Goal: Obtain resource: Download file/media

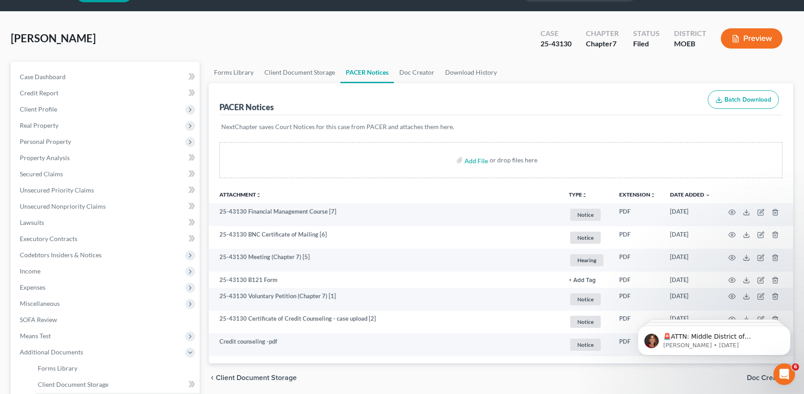
click at [220, 108] on div "PACER Notices" at bounding box center [247, 107] width 54 height 11
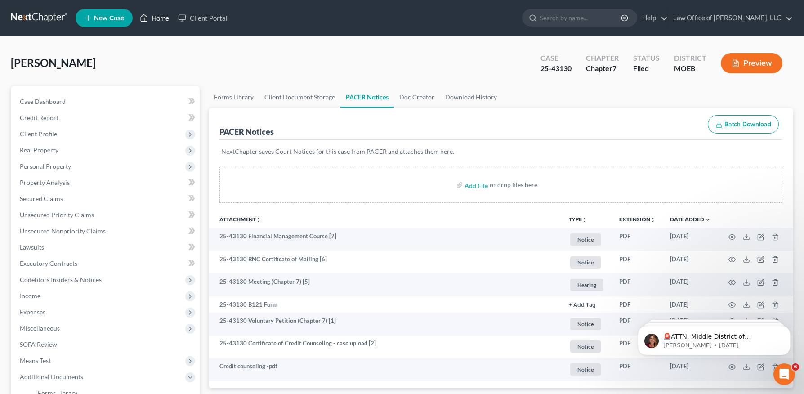
click at [154, 14] on link "Home" at bounding box center [154, 18] width 38 height 16
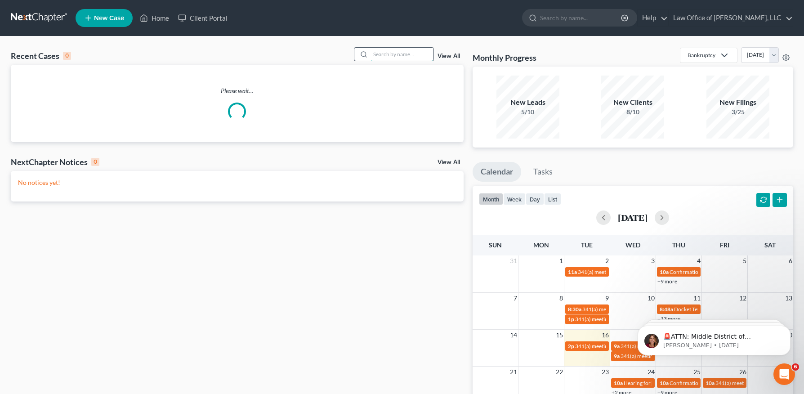
click at [381, 52] on input "search" at bounding box center [402, 54] width 63 height 13
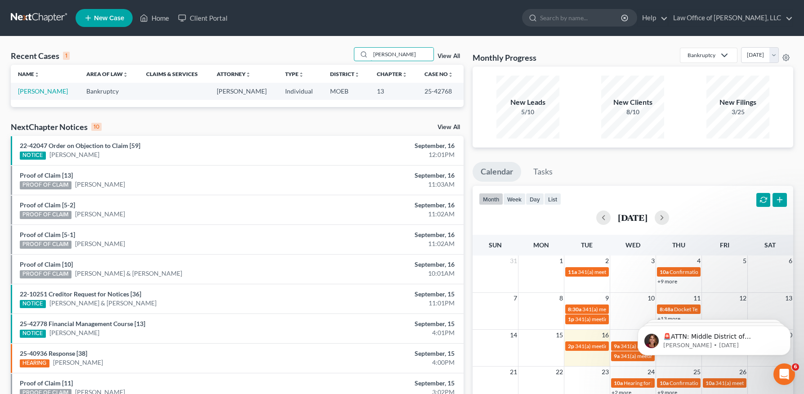
type input "[PERSON_NAME]"
click at [39, 90] on link "[PERSON_NAME]" at bounding box center [43, 91] width 50 height 8
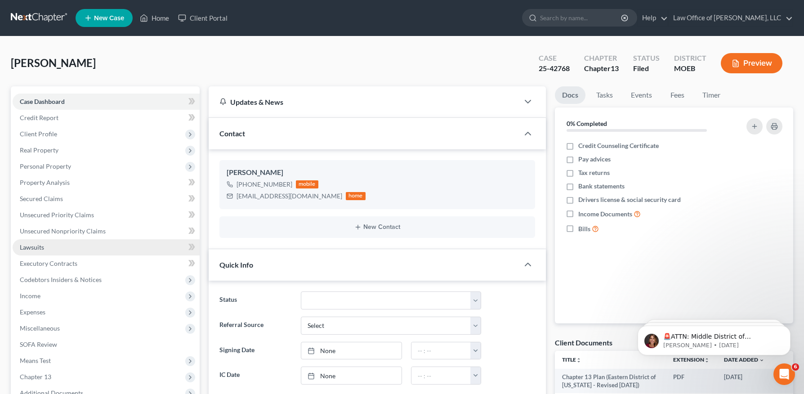
scroll to position [170, 0]
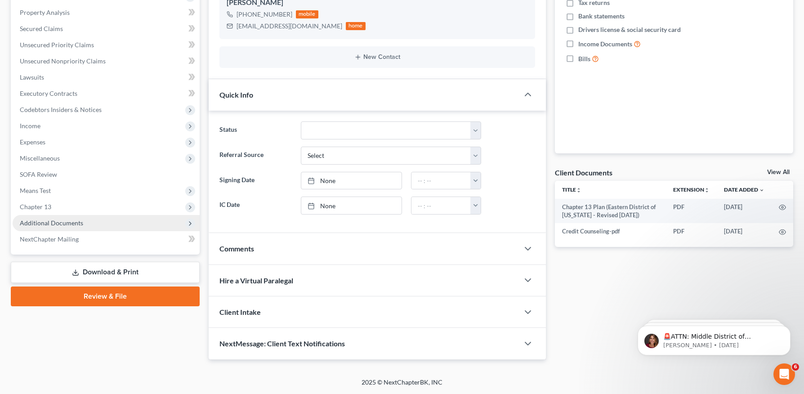
click at [63, 222] on span "Additional Documents" at bounding box center [51, 223] width 63 height 8
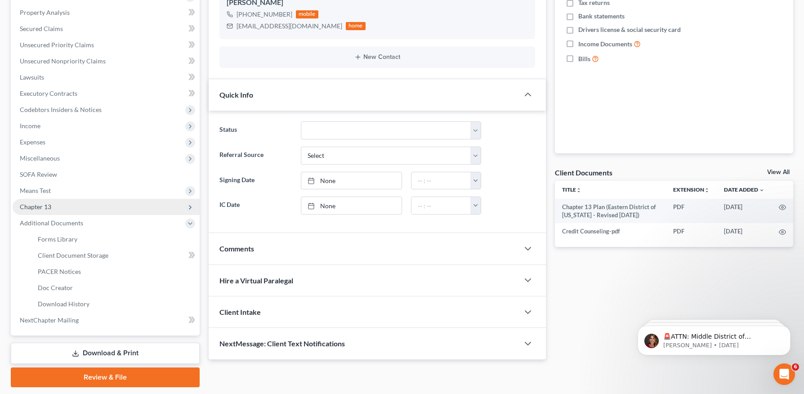
click at [49, 199] on span "Chapter 13" at bounding box center [106, 207] width 187 height 16
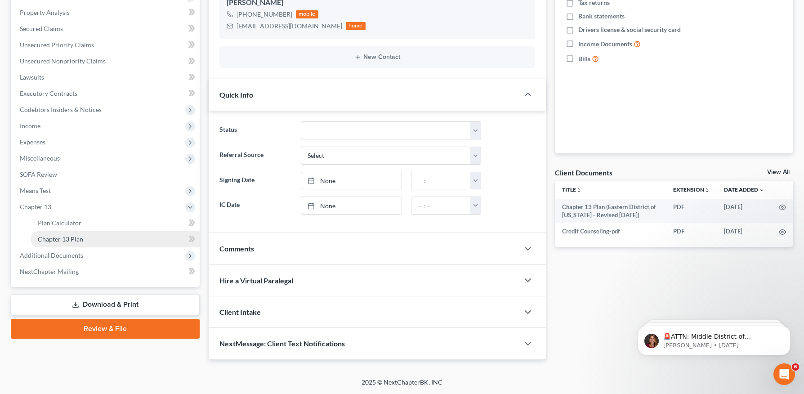
click at [58, 242] on span "Chapter 13 Plan" at bounding box center [60, 239] width 45 height 8
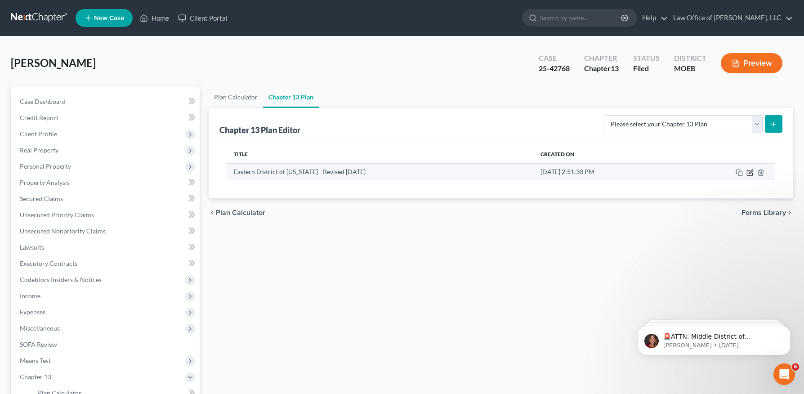
click at [748, 170] on icon "button" at bounding box center [750, 172] width 7 height 7
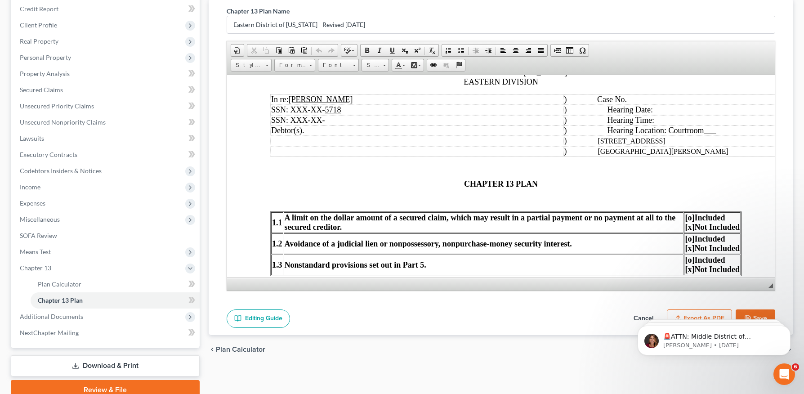
scroll to position [149, 0]
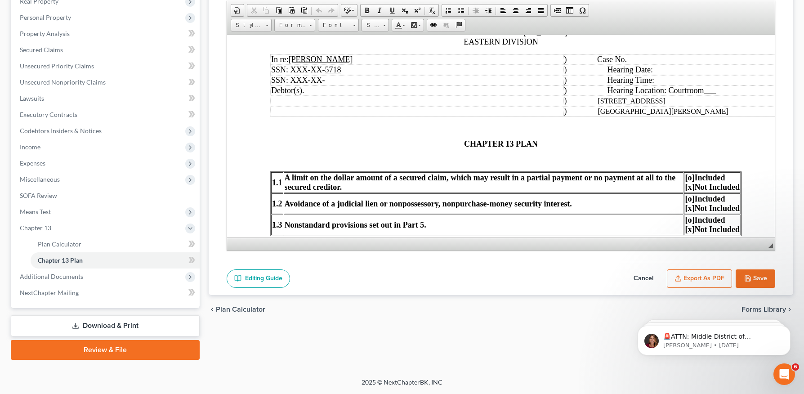
click at [705, 278] on button "Export as PDF" at bounding box center [699, 278] width 65 height 19
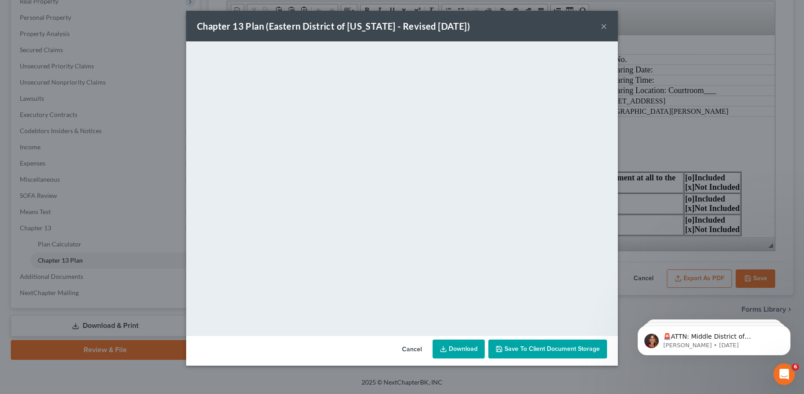
click at [603, 23] on button "×" at bounding box center [604, 26] width 6 height 11
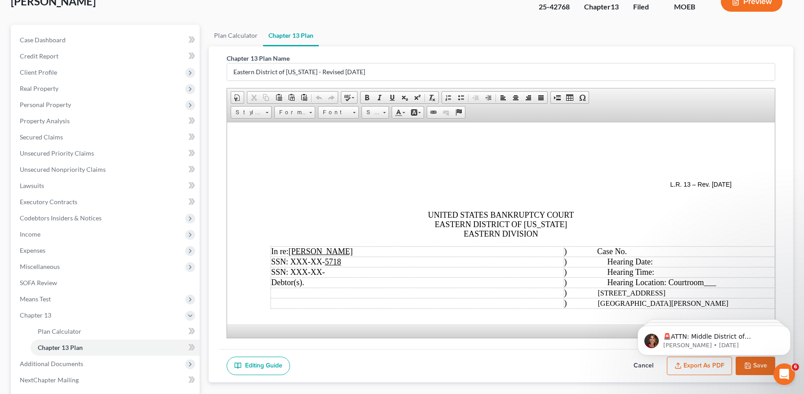
scroll to position [61, 0]
click at [473, 225] on span "UNITED STATES BANKRUPTCY COURT EASTERN DISTRICT OF [US_STATE] EASTERN DIVISION" at bounding box center [501, 225] width 146 height 28
click at [386, 111] on link "18" at bounding box center [375, 113] width 27 height 13
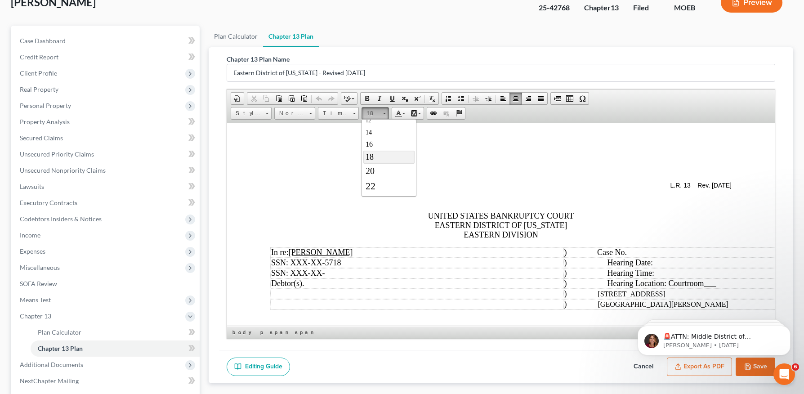
scroll to position [0, 0]
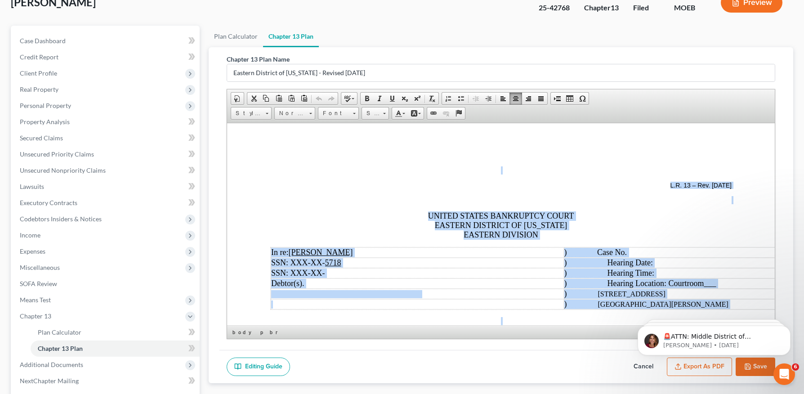
copy body "L.I. 93 – Dol. 6/6/97 SITAME CONSEC ADIPISCING ELITS DOEIUSM TEMPORIN UT LABORE…"
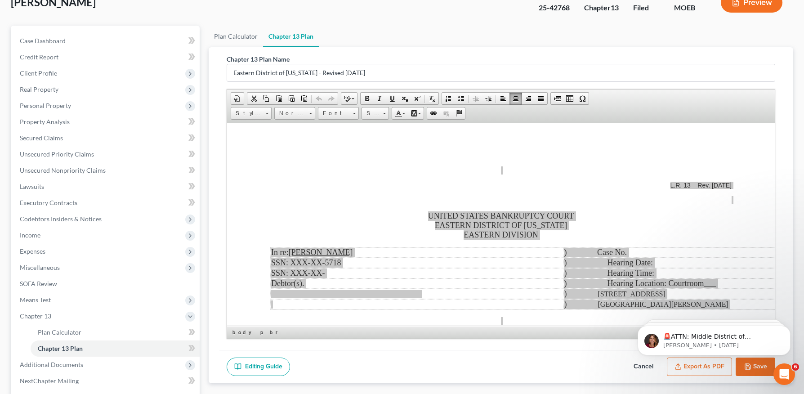
click at [521, 351] on div "Editing Guide Cancel Export as PDF Save" at bounding box center [501, 367] width 563 height 34
click at [708, 368] on html "🚨ATTN: Middle District of [US_STATE] The court has added a new Credit Counselin…" at bounding box center [714, 338] width 180 height 63
click at [503, 58] on div "Chapter 13 Plan Name Eastern District of [US_STATE] - Revised [DATE]" at bounding box center [501, 67] width 549 height 27
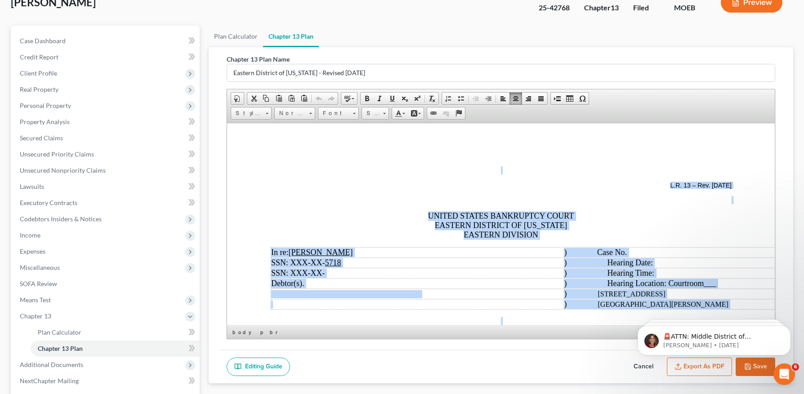
click at [540, 258] on td "SSN: XXX-XX- 5718" at bounding box center [417, 262] width 293 height 10
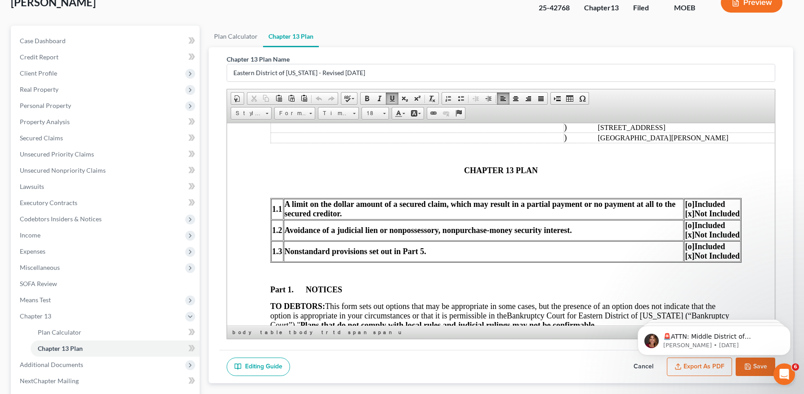
scroll to position [169, 0]
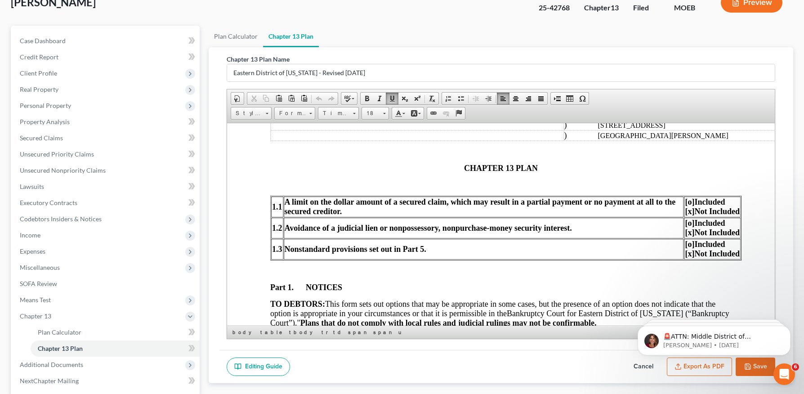
click at [695, 365] on body "🚨ATTN: Middle District of [US_STATE] The court has added a new Credit Counselin…" at bounding box center [714, 338] width 173 height 56
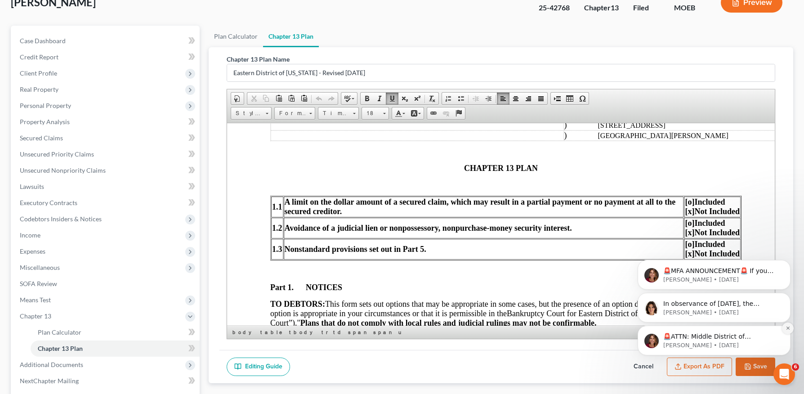
click at [790, 326] on icon "Dismiss notification" at bounding box center [788, 328] width 5 height 5
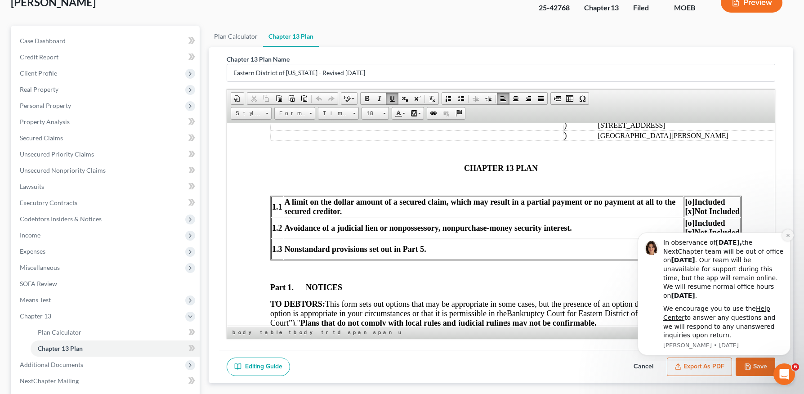
click at [788, 236] on icon "Dismiss notification" at bounding box center [788, 235] width 5 height 5
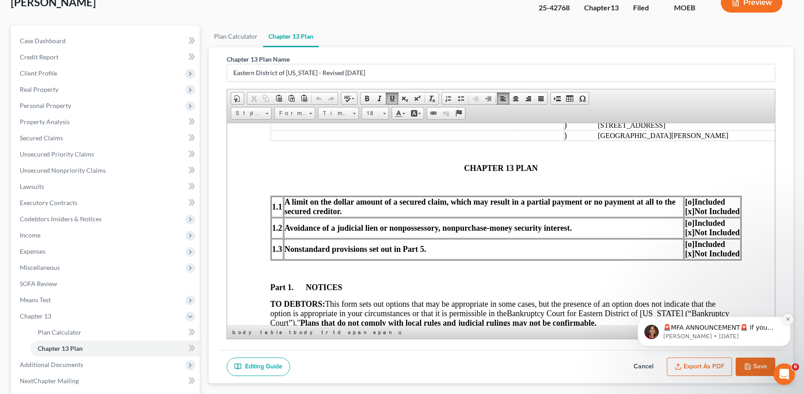
click at [788, 318] on icon "Dismiss notification" at bounding box center [787, 319] width 3 height 3
click at [703, 366] on button "Export as PDF" at bounding box center [699, 367] width 65 height 19
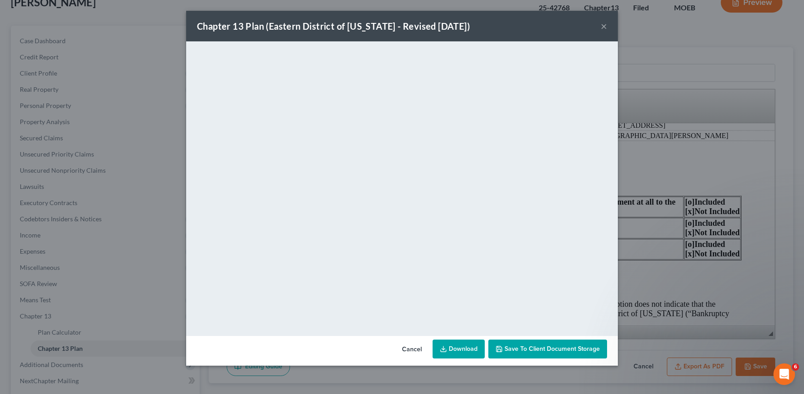
drag, startPoint x: 602, startPoint y: 27, endPoint x: 605, endPoint y: 16, distance: 11.6
click at [602, 27] on button "×" at bounding box center [604, 26] width 6 height 11
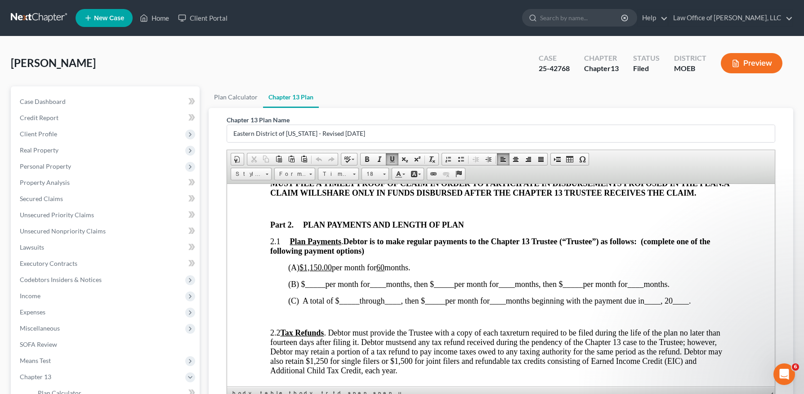
scroll to position [425, 0]
